Goal: Communication & Community: Answer question/provide support

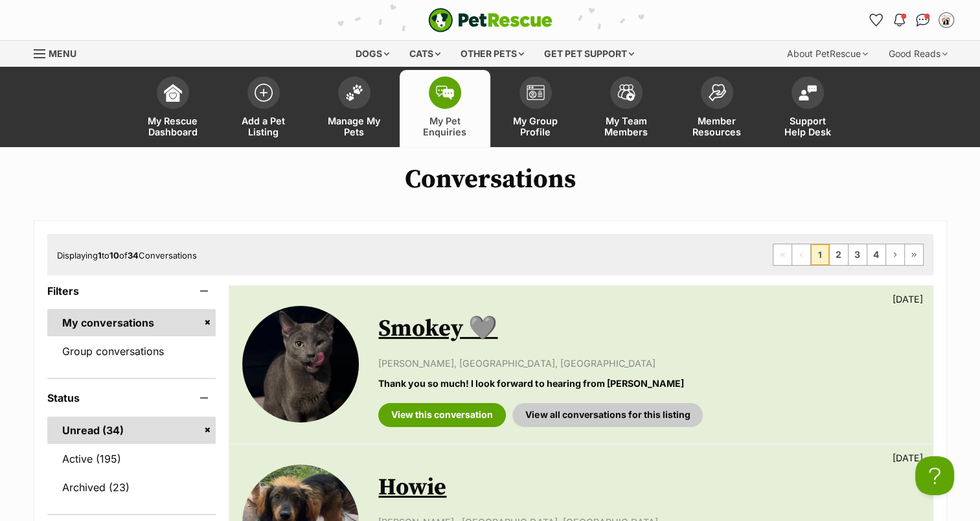
click at [453, 92] on img at bounding box center [445, 93] width 18 height 14
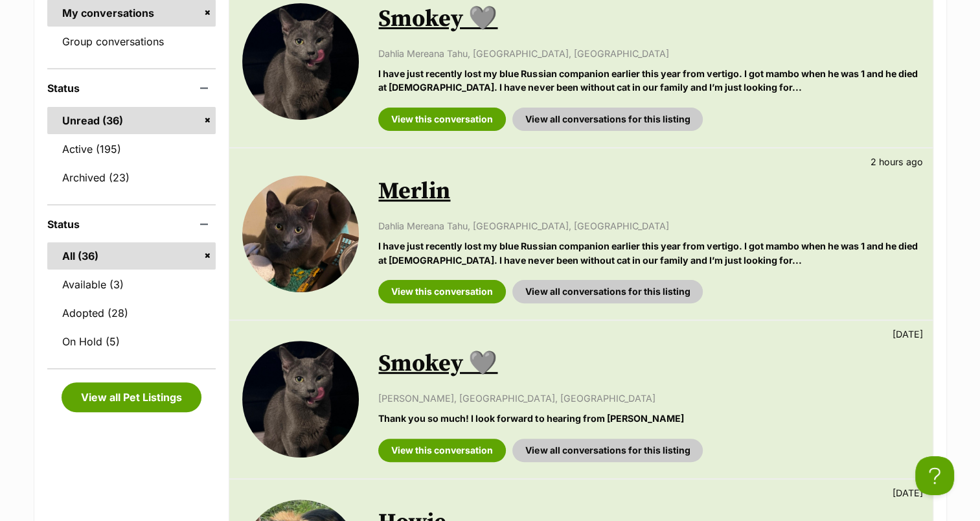
scroll to position [324, 0]
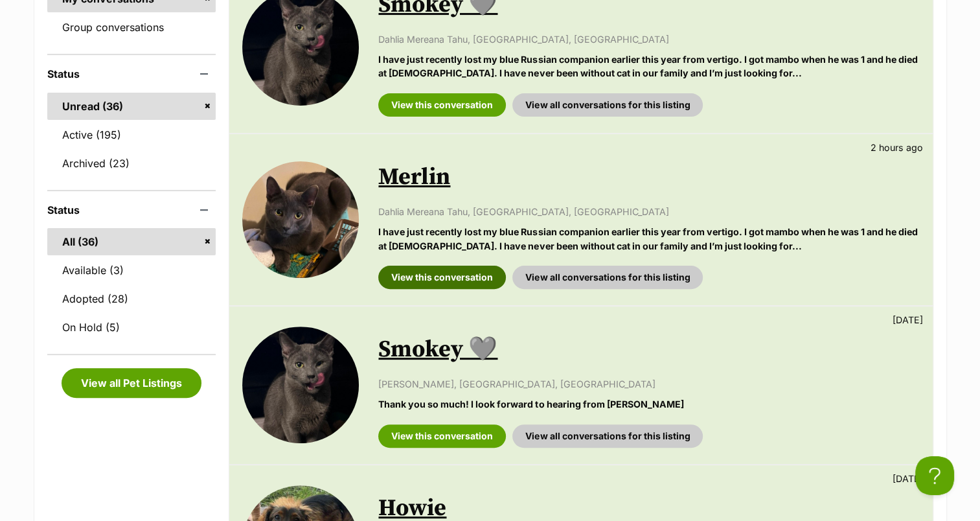
click at [468, 272] on link "View this conversation" at bounding box center [442, 277] width 128 height 23
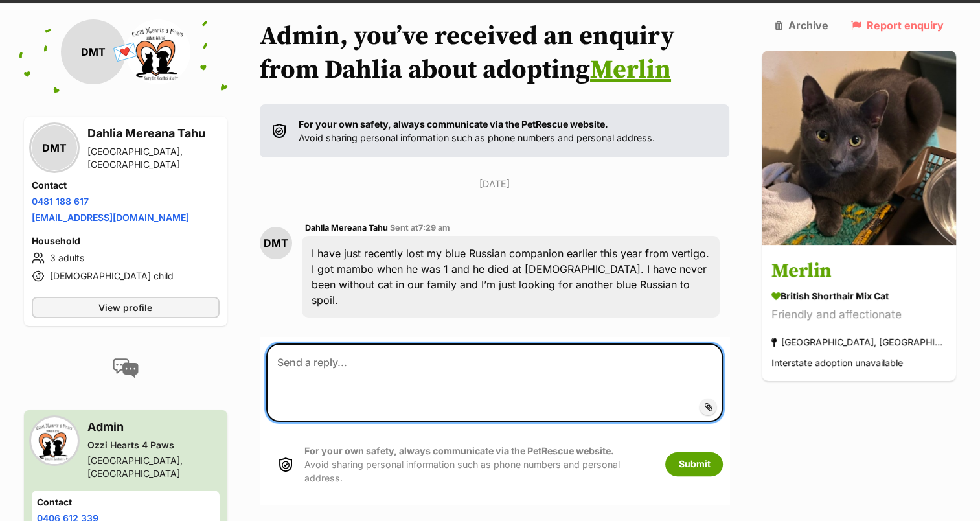
click at [360, 354] on textarea at bounding box center [494, 382] width 457 height 78
type textarea "Hi Dahlia, Thanks for your email."
